Goal: Check status: Check status

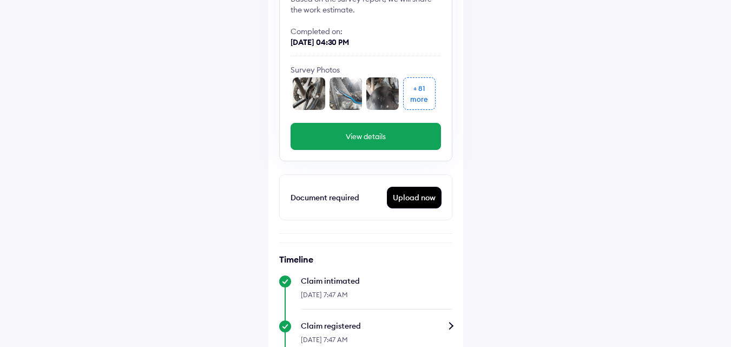
scroll to position [167, 0]
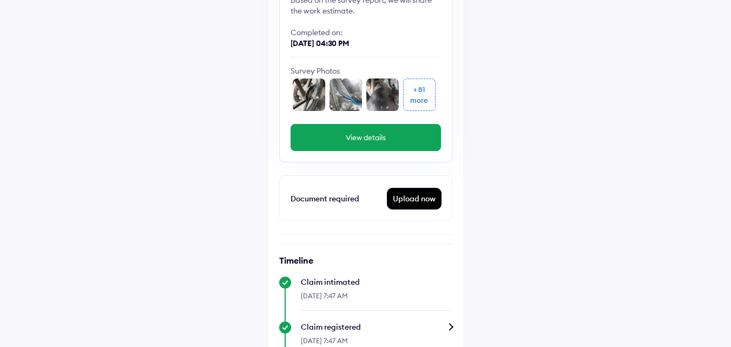
click at [416, 95] on div "more" at bounding box center [419, 100] width 18 height 11
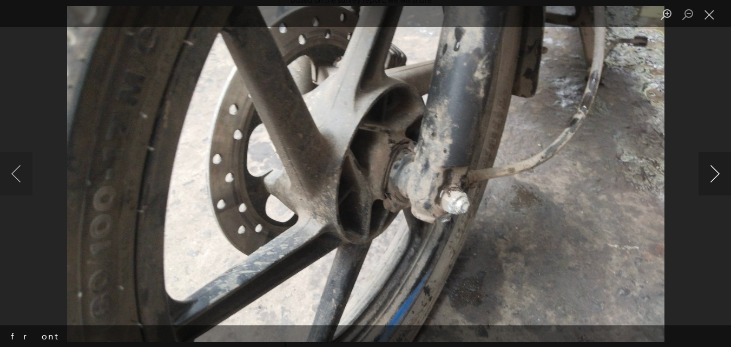
click at [718, 168] on button "Next image" at bounding box center [714, 173] width 32 height 43
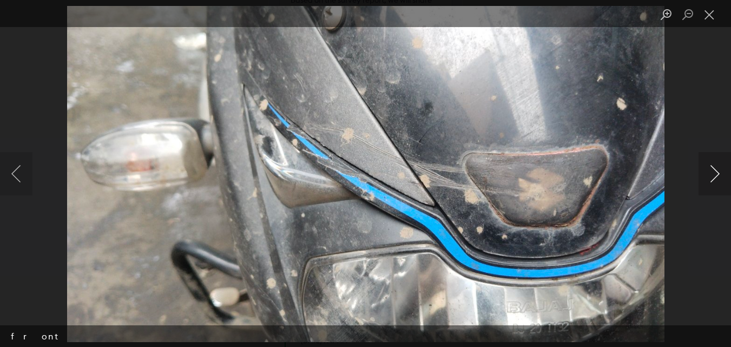
click at [718, 168] on button "Next image" at bounding box center [714, 173] width 32 height 43
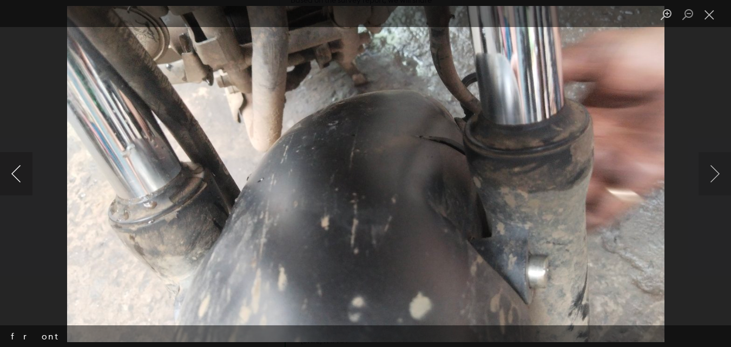
click at [18, 173] on button "Previous image" at bounding box center [16, 173] width 32 height 43
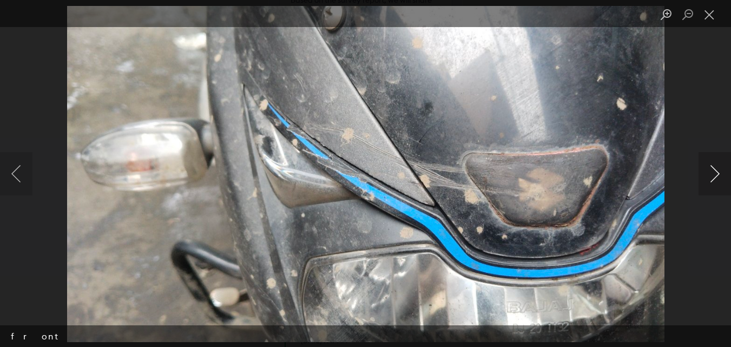
click at [709, 175] on button "Next image" at bounding box center [714, 173] width 32 height 43
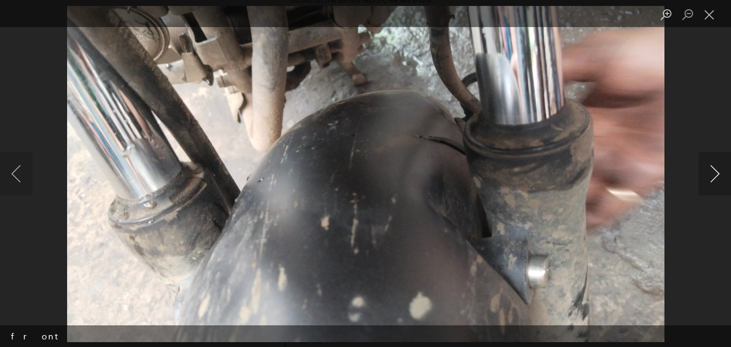
click at [702, 176] on button "Next image" at bounding box center [714, 173] width 32 height 43
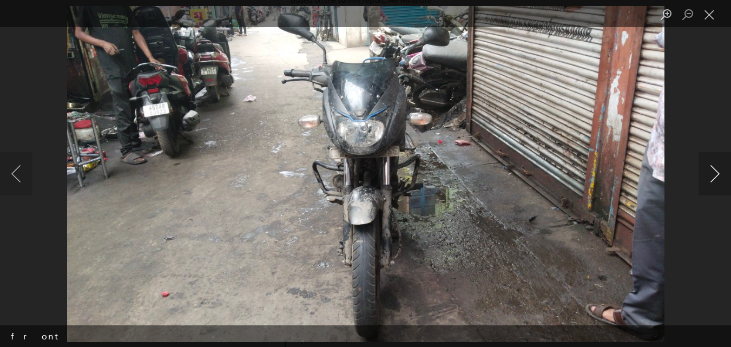
click at [702, 176] on button "Next image" at bounding box center [714, 173] width 32 height 43
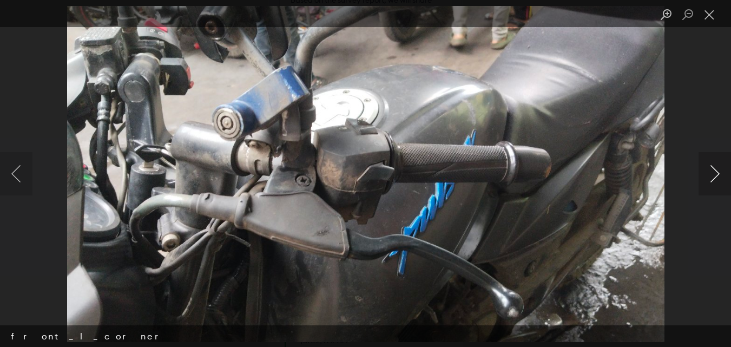
click at [702, 176] on button "Next image" at bounding box center [714, 173] width 32 height 43
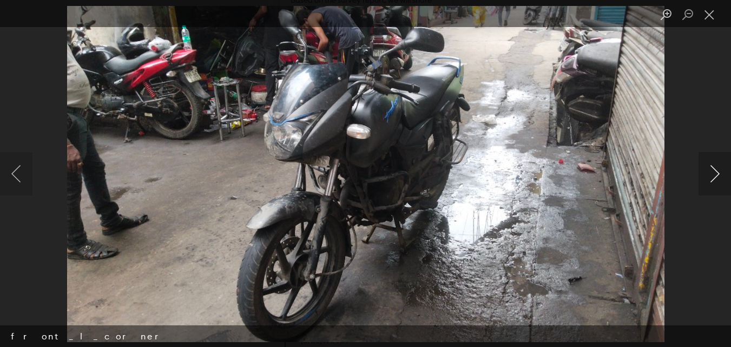
click at [702, 176] on button "Next image" at bounding box center [714, 173] width 32 height 43
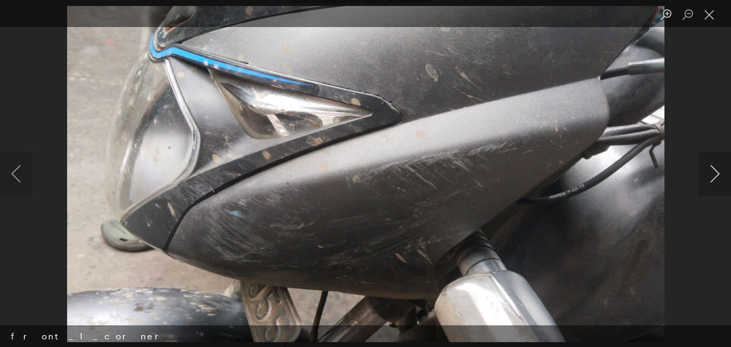
click at [702, 176] on button "Next image" at bounding box center [714, 173] width 32 height 43
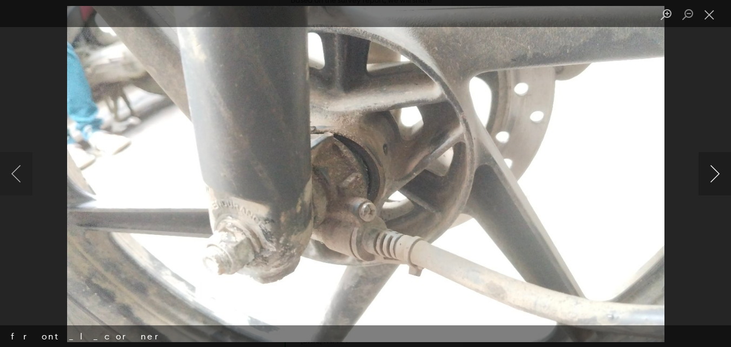
click at [702, 176] on button "Next image" at bounding box center [714, 173] width 32 height 43
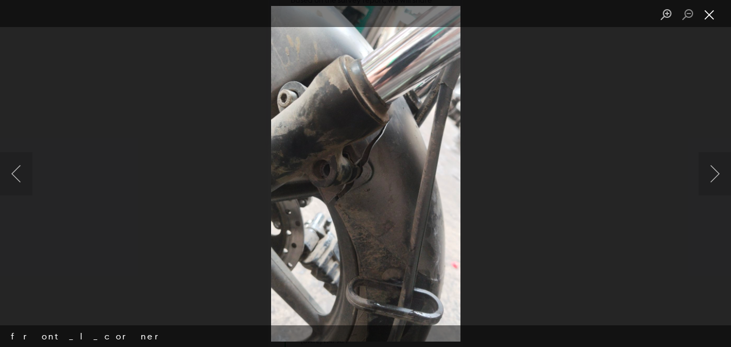
click at [712, 16] on button "Close lightbox" at bounding box center [709, 14] width 22 height 19
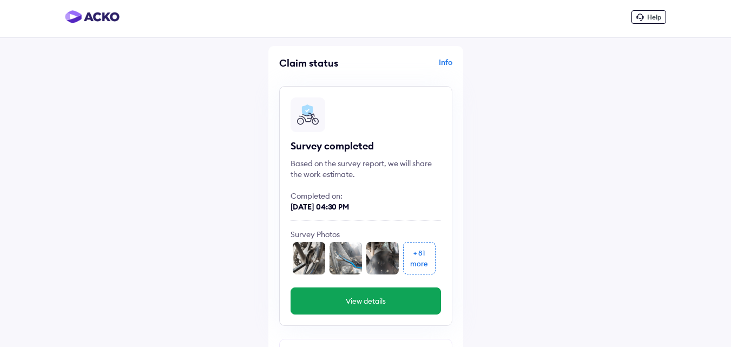
scroll to position [0, 0]
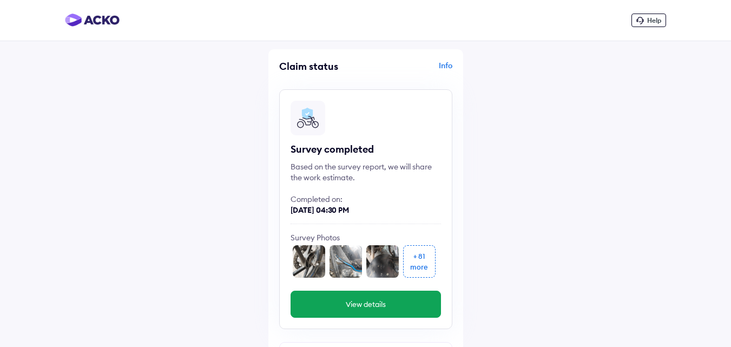
click at [444, 68] on div "Info" at bounding box center [410, 70] width 84 height 21
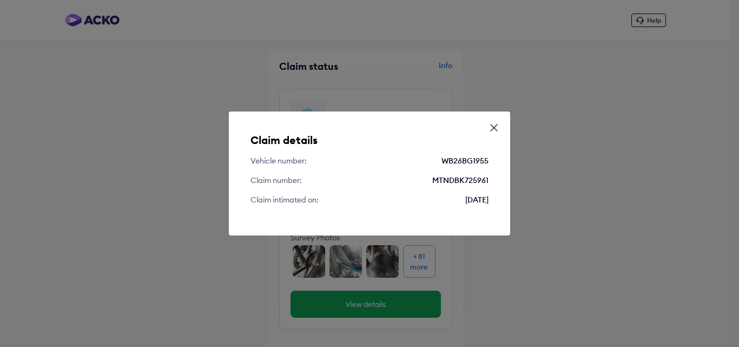
click at [491, 124] on icon at bounding box center [494, 127] width 11 height 11
